Goal: Transaction & Acquisition: Download file/media

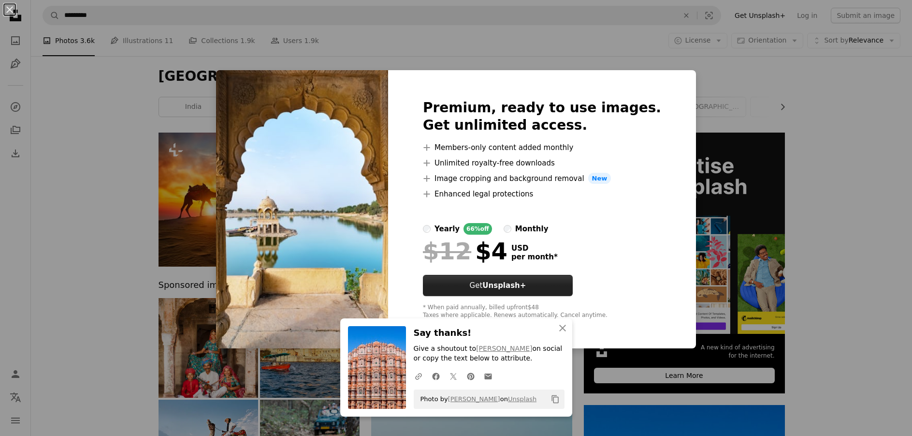
scroll to position [580, 0]
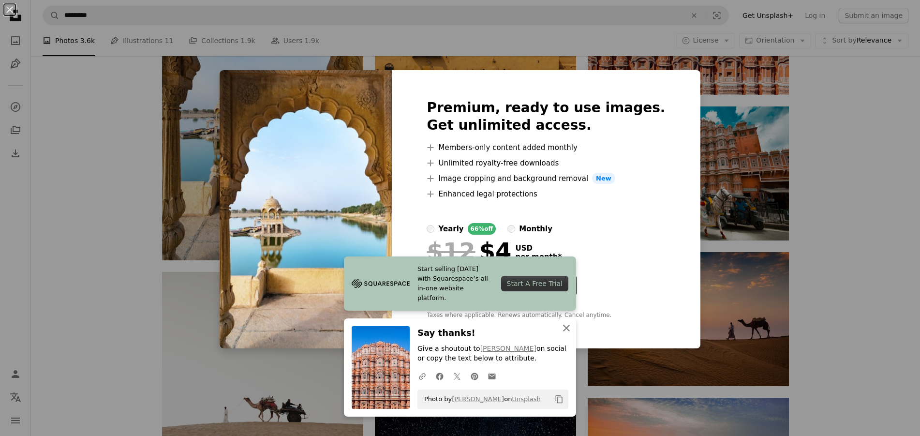
click at [563, 329] on icon "button" at bounding box center [566, 327] width 7 height 7
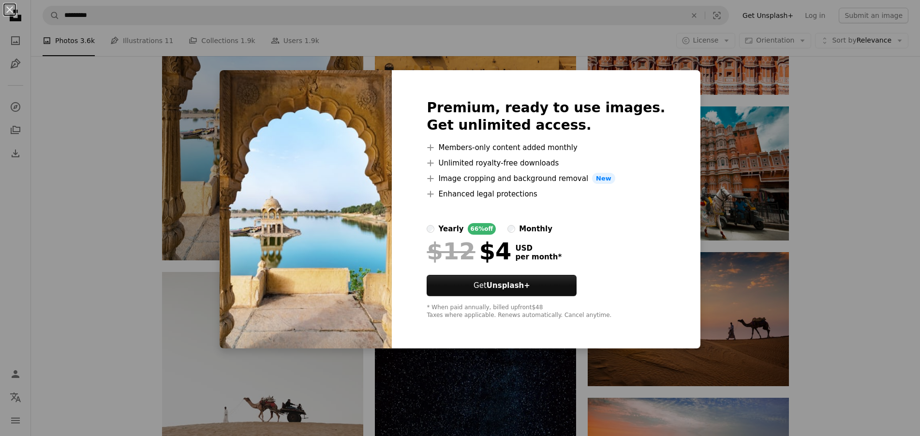
click at [705, 99] on div "An X shape Premium, ready to use images. Get unlimited access. A plus sign Memb…" at bounding box center [460, 218] width 920 height 436
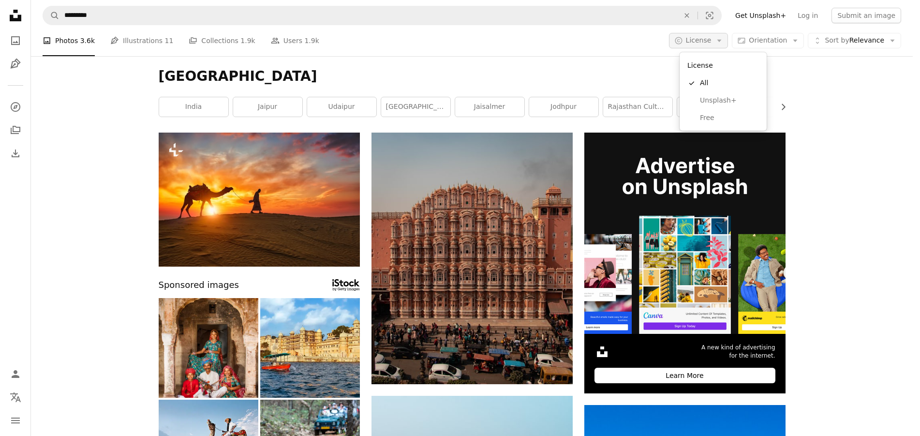
click at [723, 39] on icon "Arrow down" at bounding box center [719, 40] width 9 height 9
click at [709, 118] on span "Free" at bounding box center [729, 118] width 59 height 10
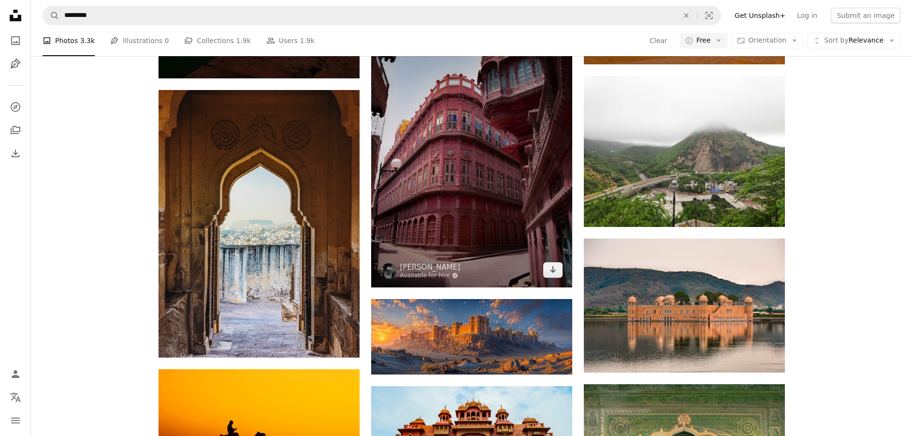
scroll to position [1209, 0]
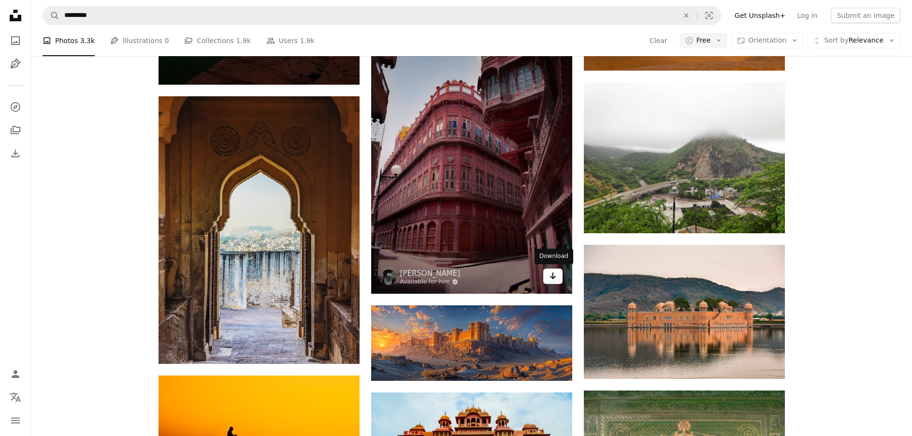
click at [552, 276] on icon "Arrow pointing down" at bounding box center [553, 276] width 8 height 12
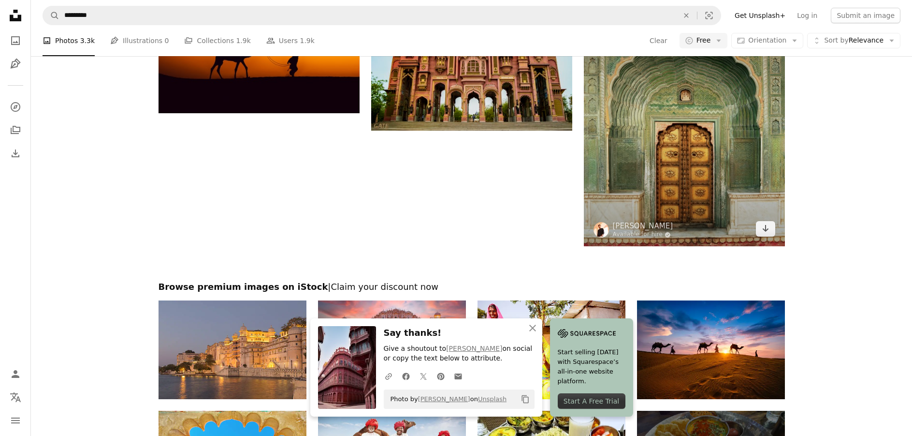
scroll to position [1617, 0]
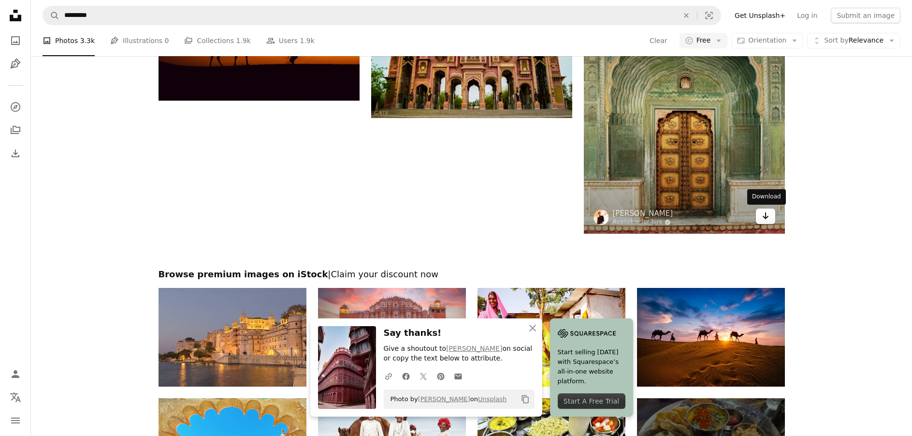
click at [765, 215] on icon "Arrow pointing down" at bounding box center [766, 216] width 8 height 12
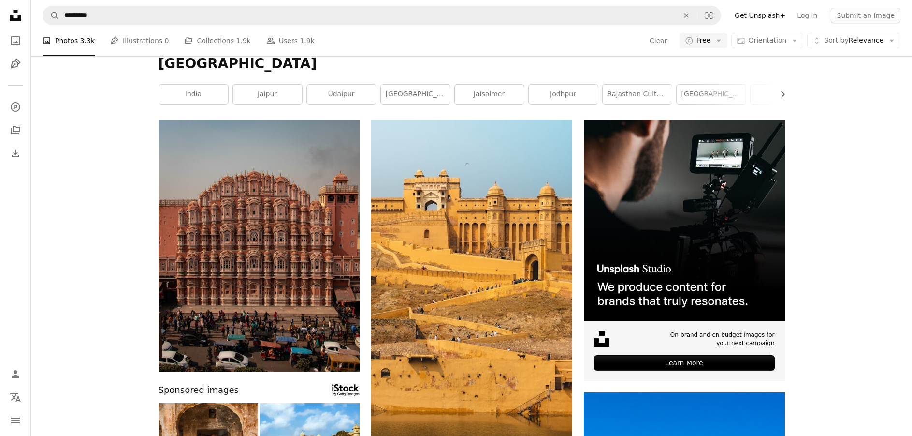
scroll to position [0, 0]
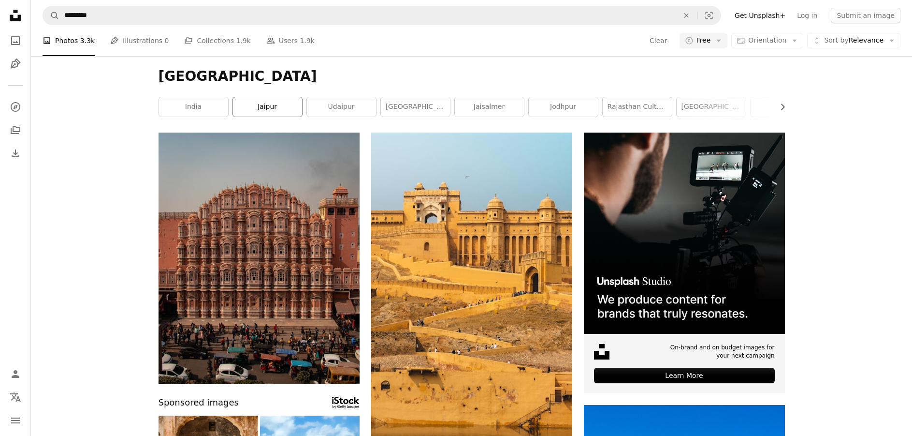
click at [283, 109] on link "jaipur" at bounding box center [267, 106] width 69 height 19
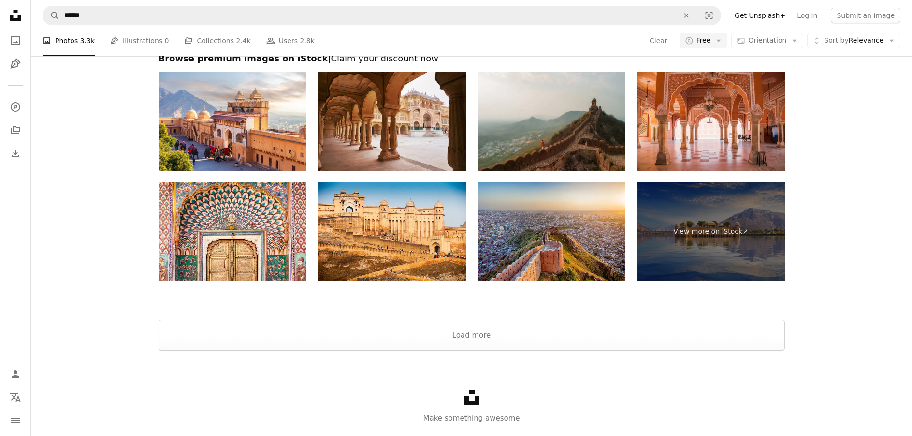
scroll to position [1769, 0]
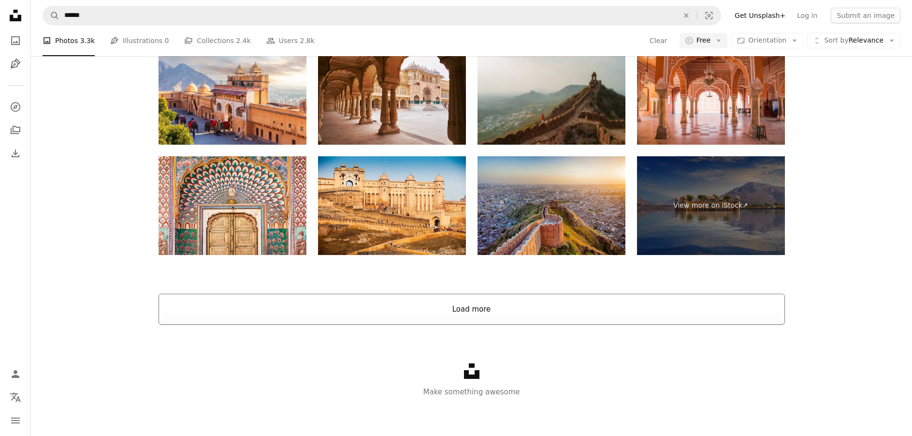
click at [350, 301] on button "Load more" at bounding box center [472, 309] width 627 height 31
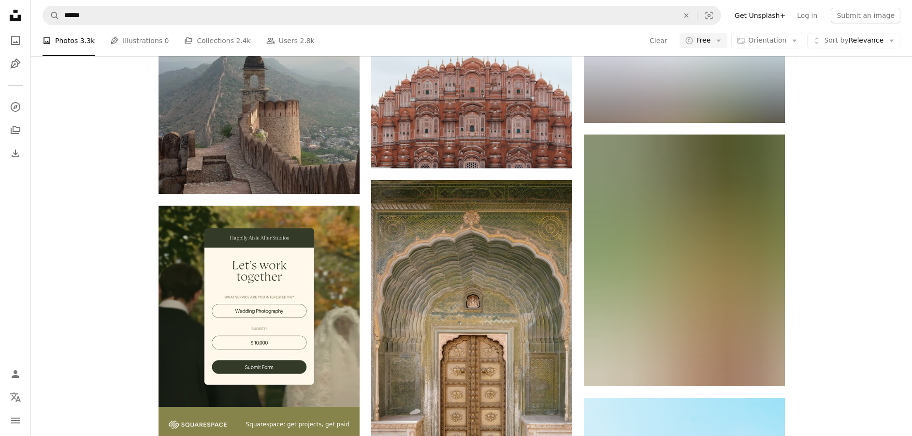
scroll to position [1650, 0]
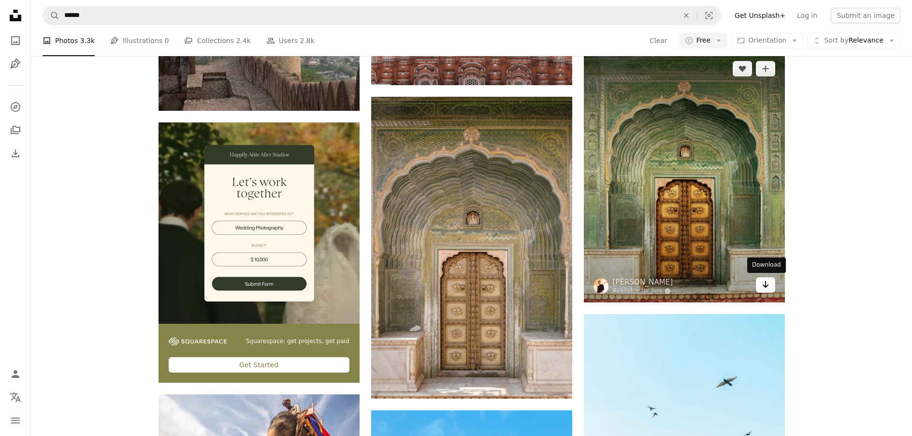
click at [761, 287] on link "Arrow pointing down" at bounding box center [765, 284] width 19 height 15
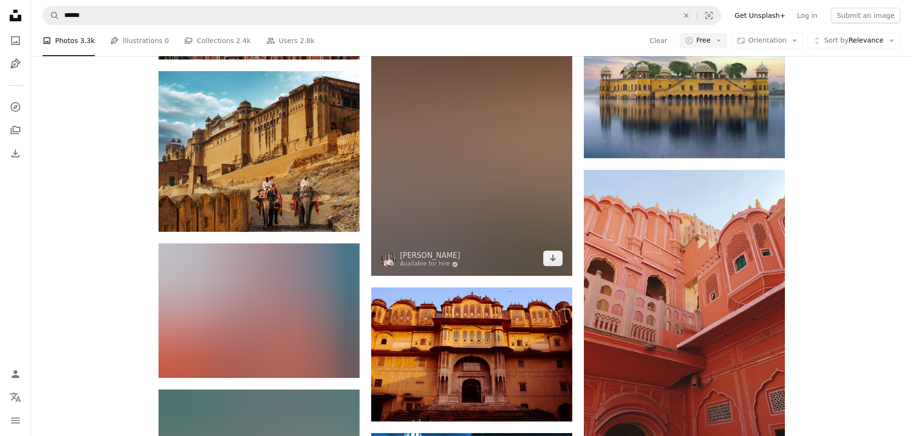
scroll to position [2714, 0]
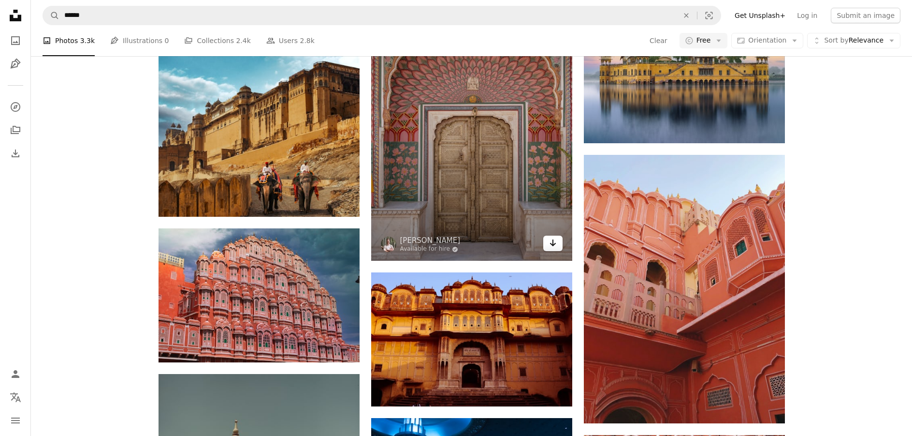
click at [554, 245] on icon "Download" at bounding box center [553, 242] width 6 height 7
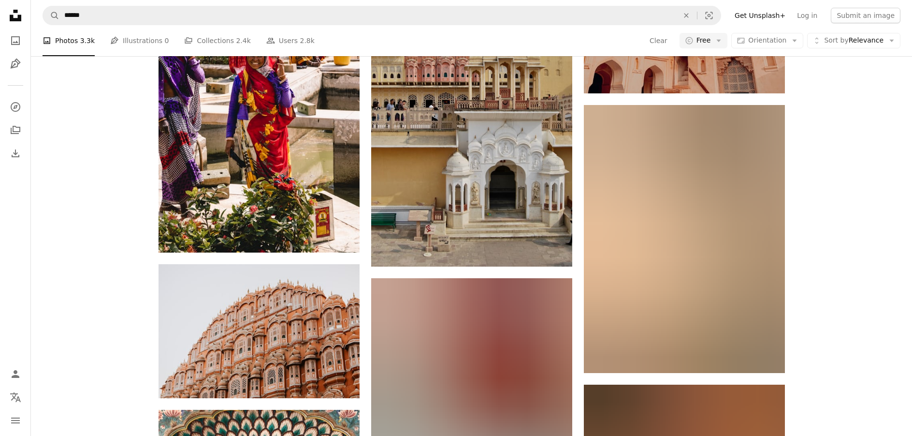
scroll to position [3923, 0]
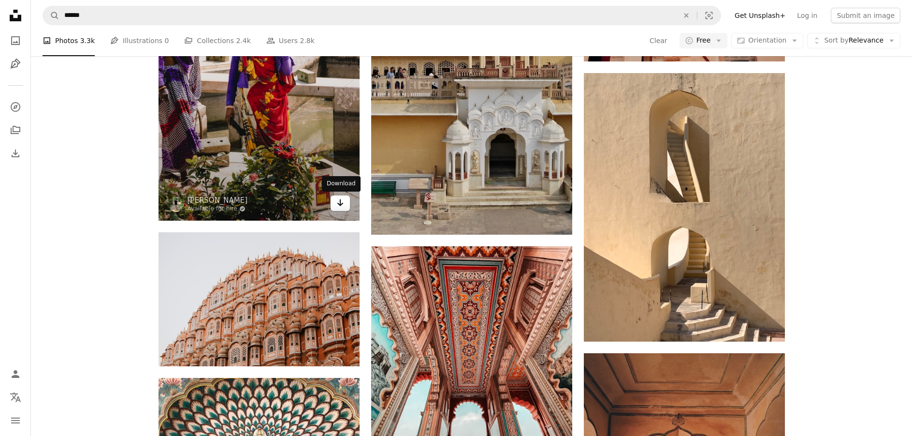
click at [338, 206] on icon "Arrow pointing down" at bounding box center [341, 203] width 8 height 12
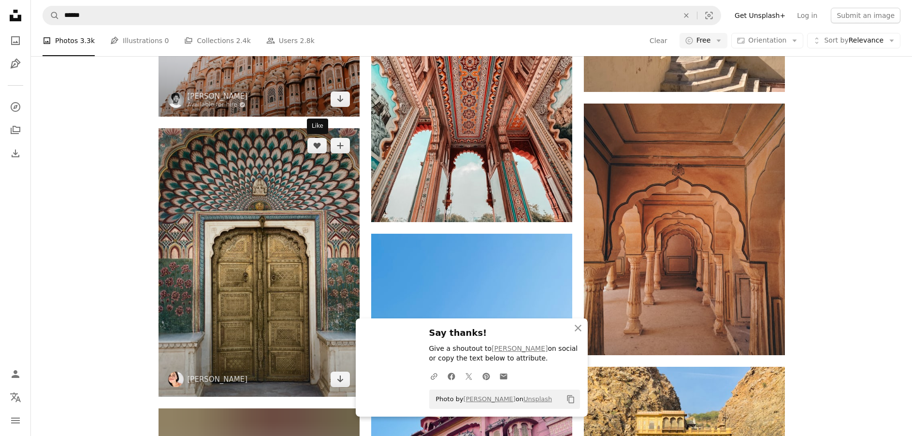
scroll to position [4213, 0]
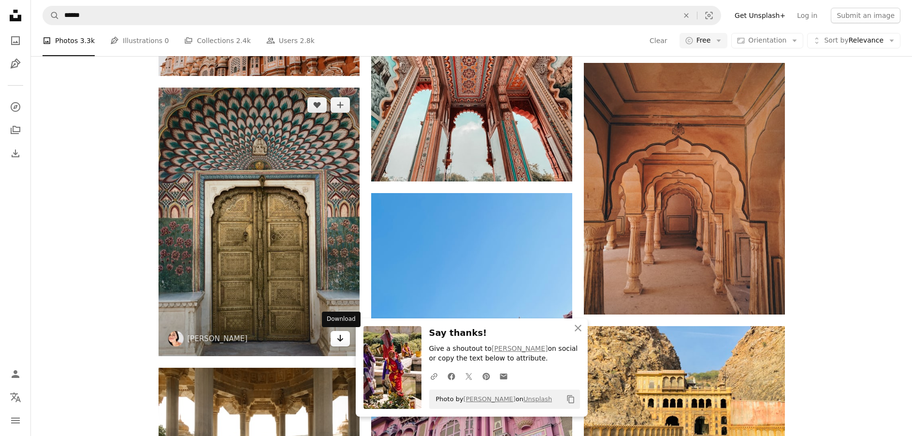
click at [342, 339] on icon "Download" at bounding box center [340, 338] width 6 height 7
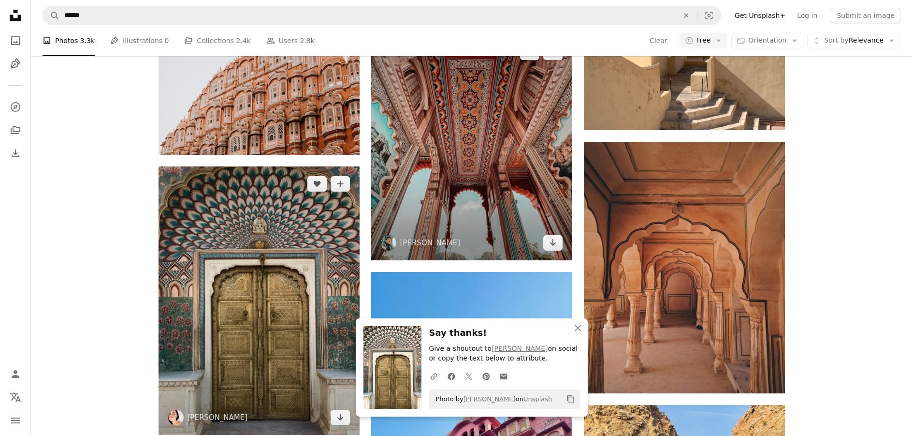
scroll to position [4117, 0]
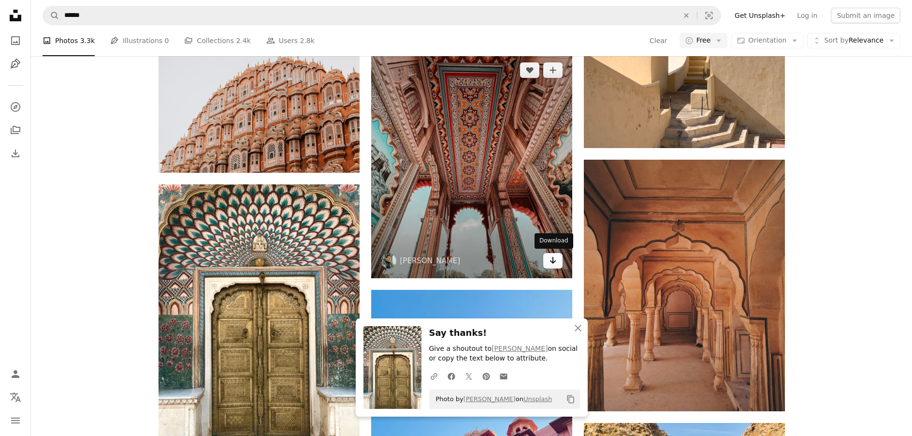
click at [558, 266] on link "Arrow pointing down" at bounding box center [553, 260] width 19 height 15
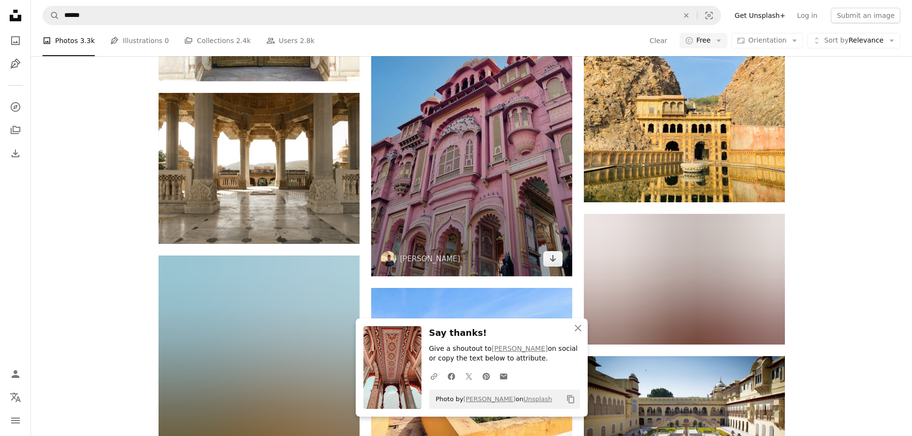
scroll to position [4503, 0]
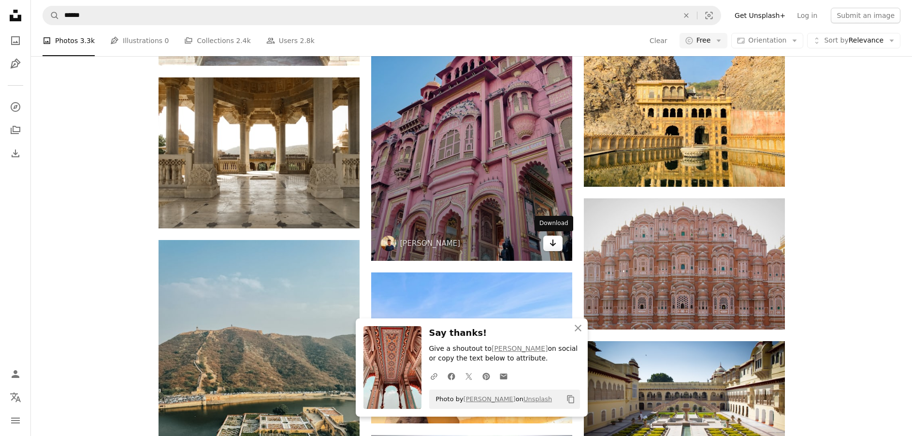
click at [549, 244] on icon "Arrow pointing down" at bounding box center [553, 243] width 8 height 12
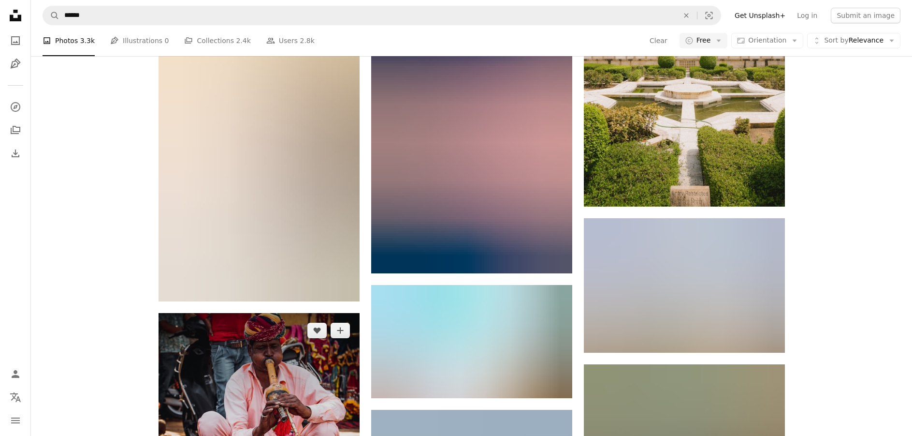
scroll to position [5470, 0]
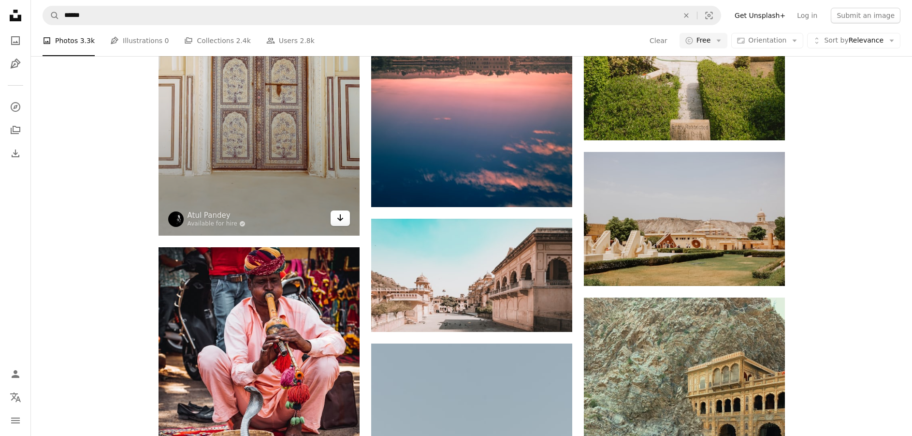
click at [339, 222] on icon "Arrow pointing down" at bounding box center [341, 218] width 8 height 12
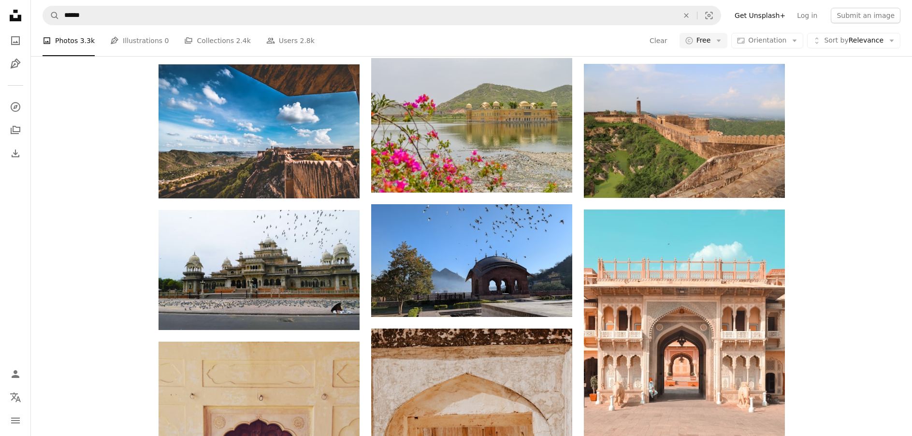
scroll to position [7550, 0]
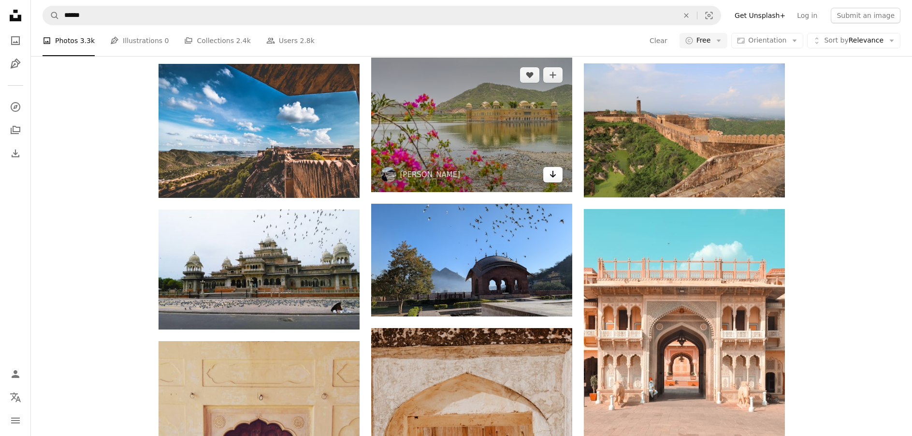
click at [550, 173] on icon "Arrow pointing down" at bounding box center [553, 174] width 8 height 12
